Goal: Transaction & Acquisition: Book appointment/travel/reservation

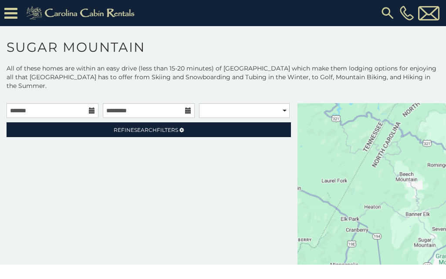
scroll to position [46, 0]
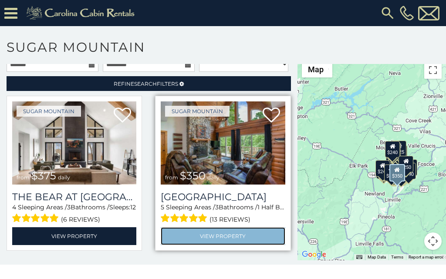
click at [169, 227] on link "View Property" at bounding box center [223, 236] width 124 height 18
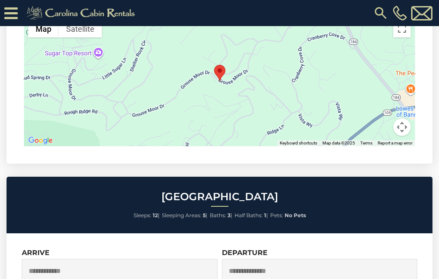
scroll to position [2320, 0]
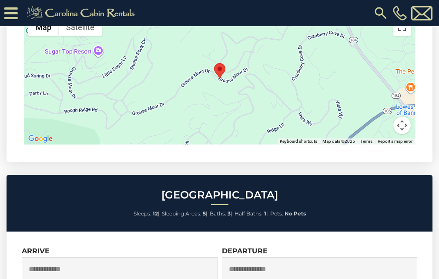
click at [42, 247] on div "Arrive" at bounding box center [121, 266] width 198 height 39
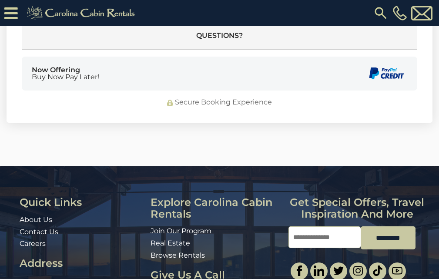
scroll to position [2661, 0]
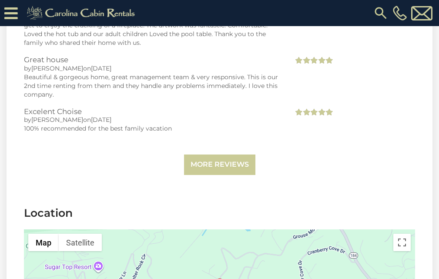
scroll to position [2099, 0]
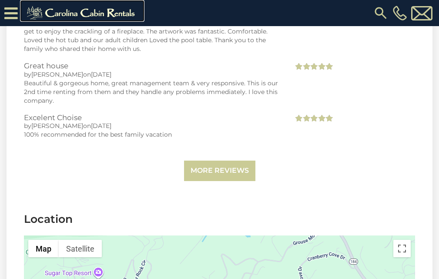
click at [35, 16] on img at bounding box center [82, 12] width 120 height 17
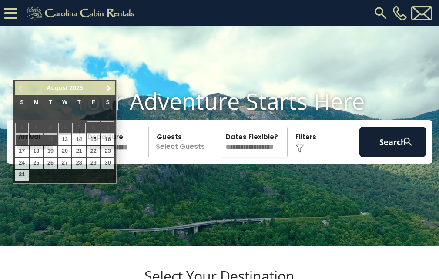
click at [27, 127] on input "text" at bounding box center [46, 142] width 67 height 30
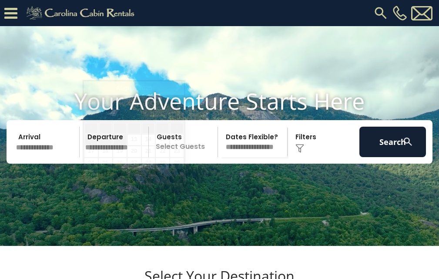
click at [96, 127] on input "text" at bounding box center [115, 142] width 67 height 30
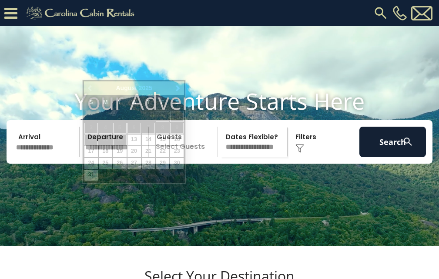
click at [228, 127] on select "**********" at bounding box center [254, 142] width 66 height 30
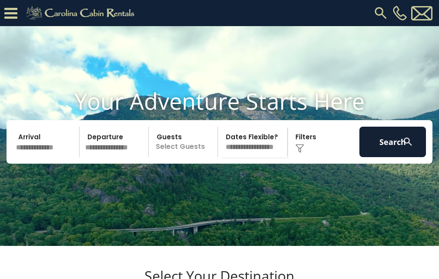
select select "*"
click at [221, 127] on select "**********" at bounding box center [254, 142] width 66 height 30
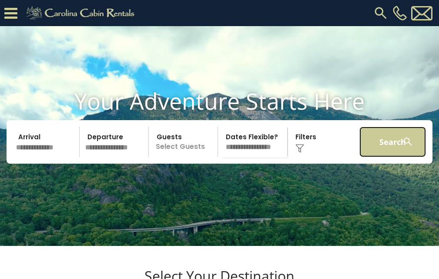
click at [372, 127] on button "Search" at bounding box center [392, 142] width 67 height 30
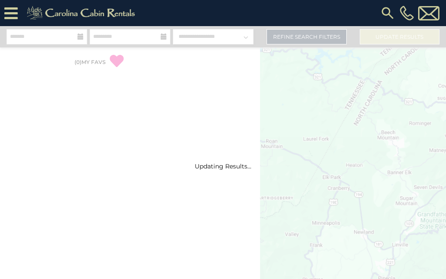
select select "*"
